Goal: Transaction & Acquisition: Book appointment/travel/reservation

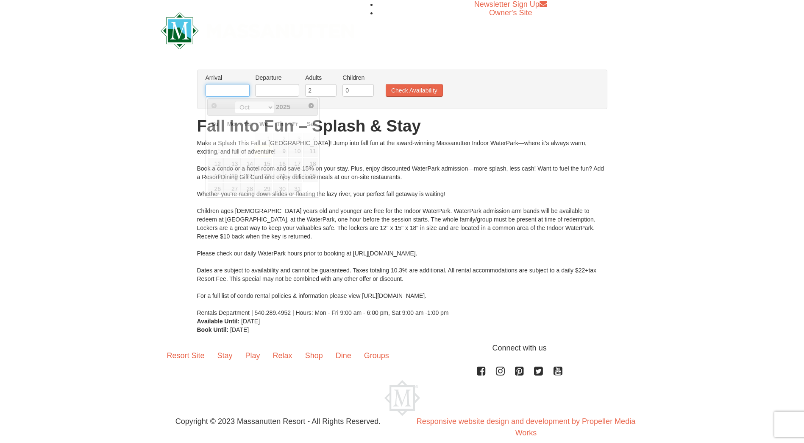
click at [230, 93] on input "text" at bounding box center [228, 90] width 44 height 13
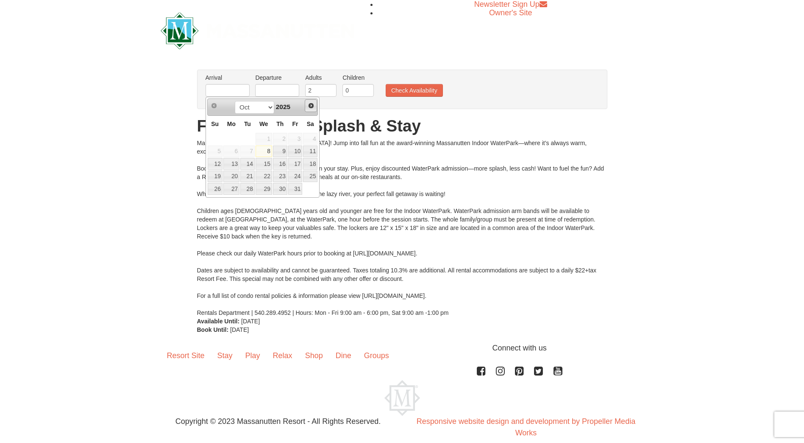
click at [308, 104] on span "Next" at bounding box center [311, 105] width 7 height 7
click at [294, 162] on link "14" at bounding box center [295, 164] width 14 height 12
type input "[DATE]"
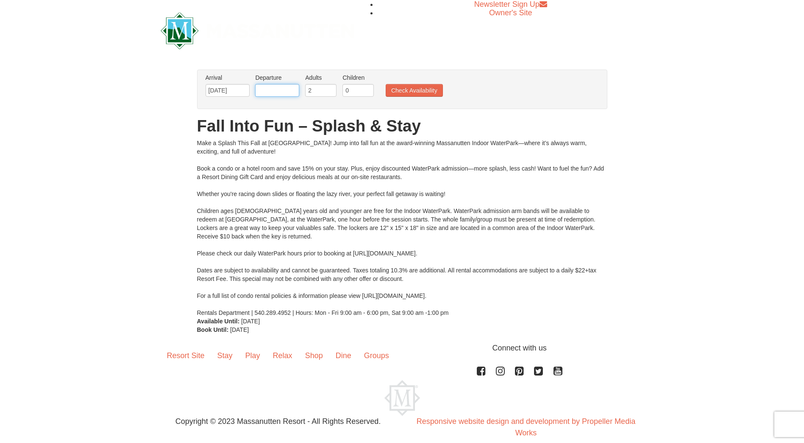
click at [277, 89] on input "text" at bounding box center [277, 90] width 44 height 13
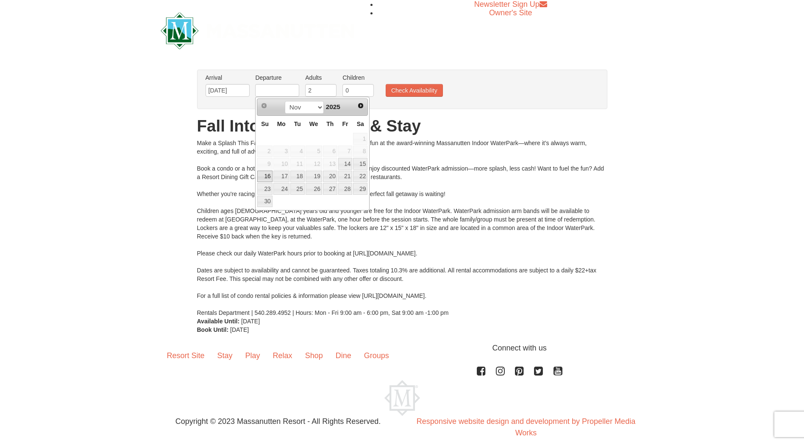
click at [261, 174] on link "16" at bounding box center [264, 176] width 15 height 12
type input "[DATE]"
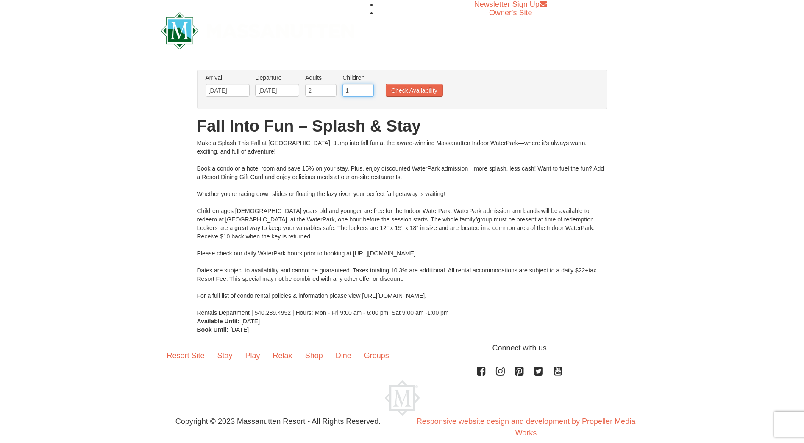
type input "1"
click at [368, 88] on input "1" at bounding box center [358, 90] width 31 height 13
click at [407, 95] on button "Check Availability" at bounding box center [414, 90] width 57 height 13
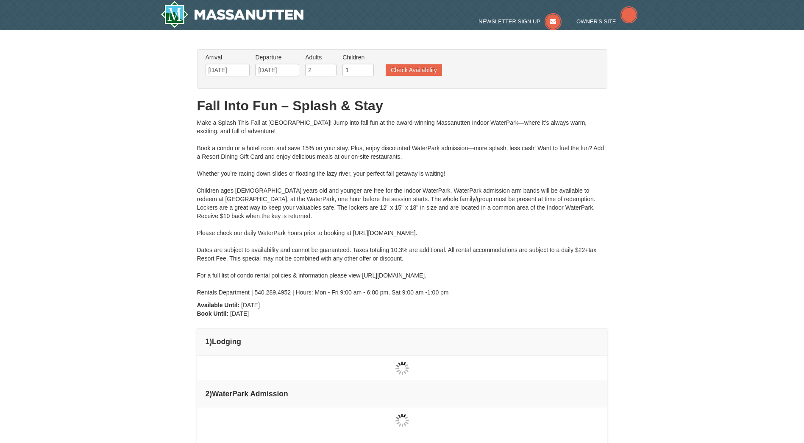
type input "[DATE]"
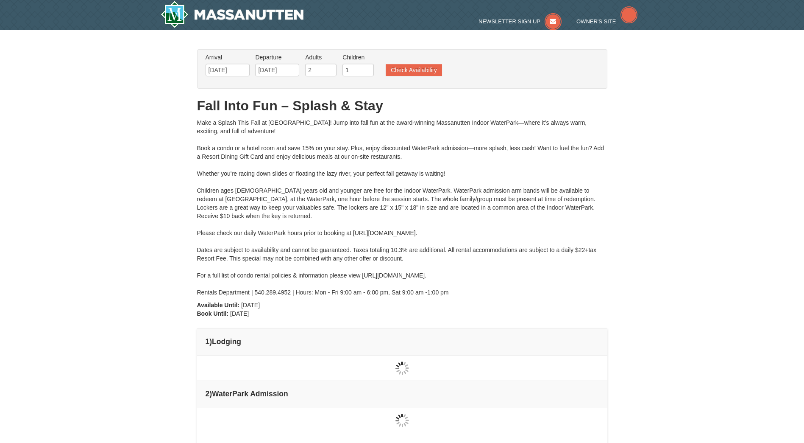
type input "[DATE]"
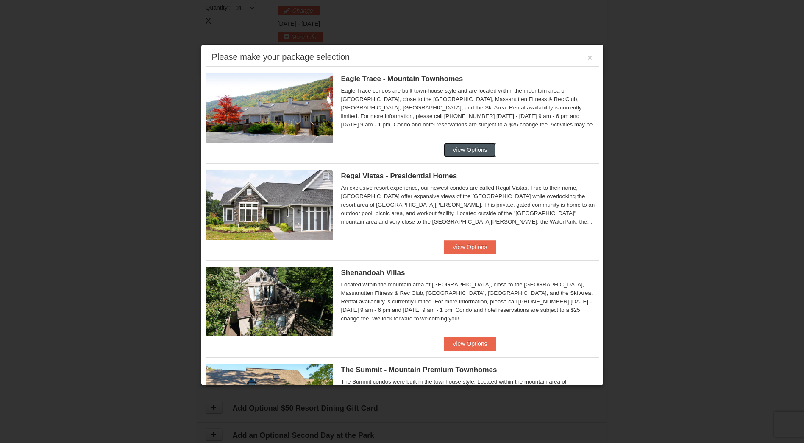
click at [472, 154] on button "View Options" at bounding box center [470, 150] width 52 height 14
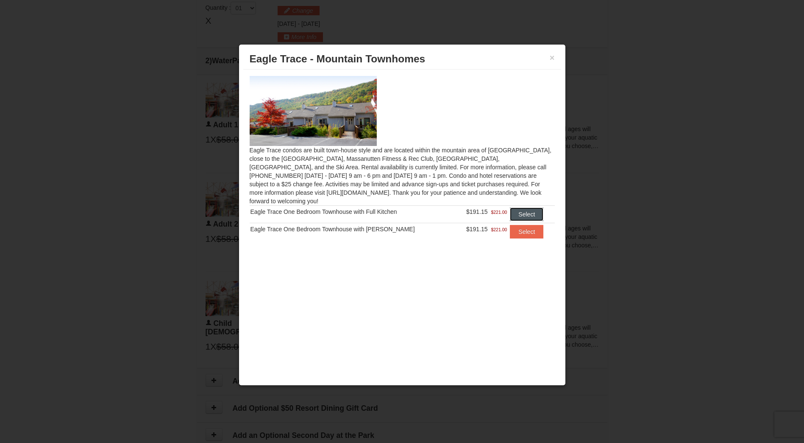
click at [525, 209] on button "Select" at bounding box center [526, 214] width 33 height 14
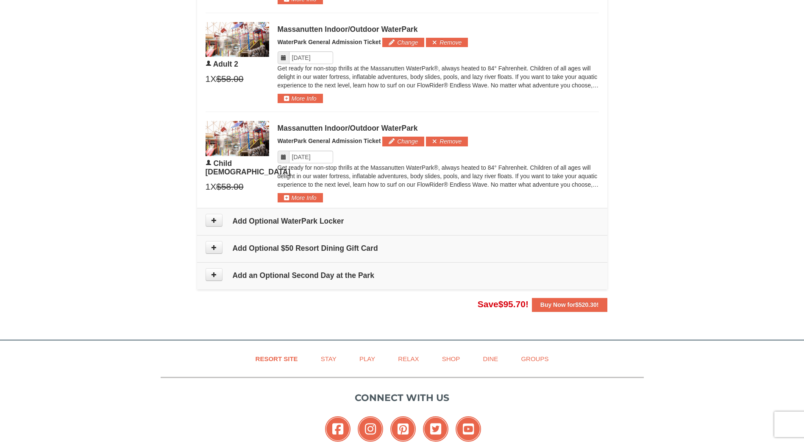
scroll to position [573, 0]
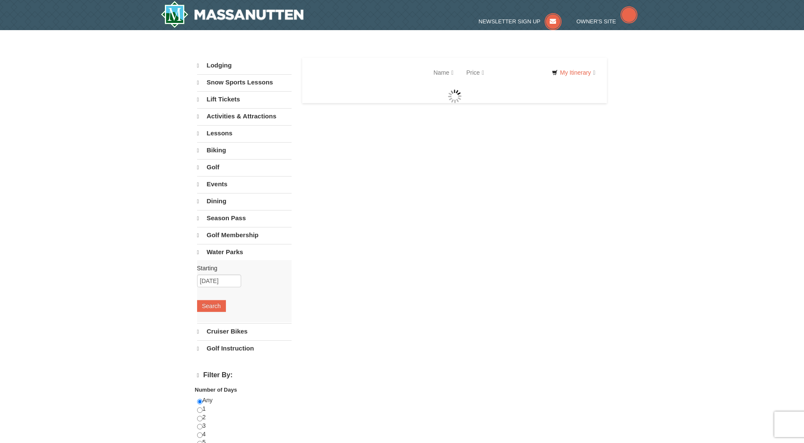
select select "10"
